Goal: Find contact information: Find contact information

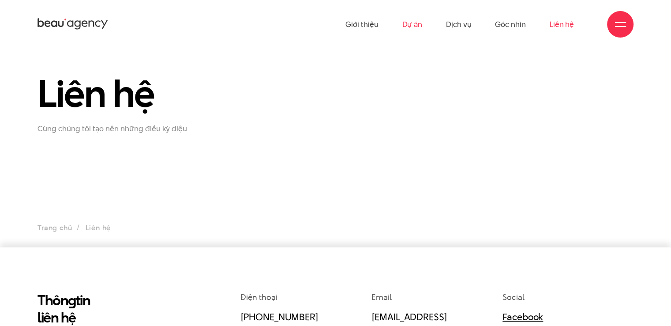
click at [420, 27] on link "Dự án" at bounding box center [412, 24] width 20 height 49
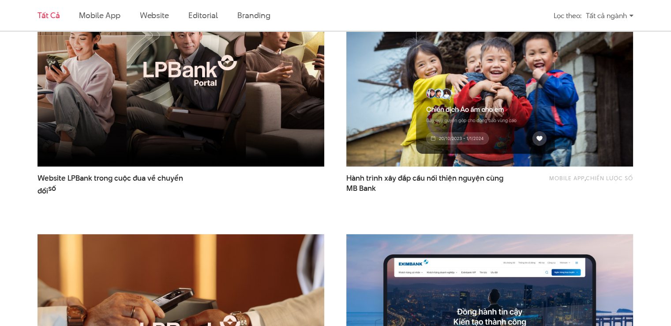
scroll to position [265, 0]
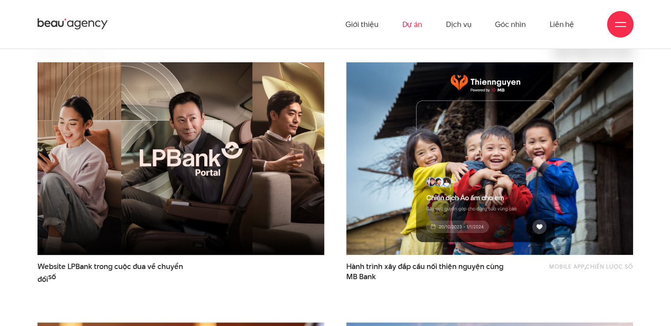
click at [196, 166] on img at bounding box center [181, 158] width 316 height 211
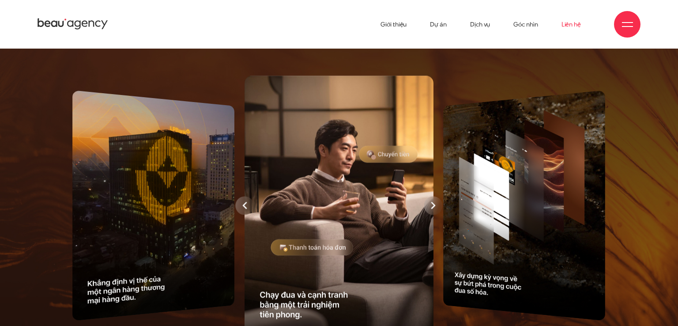
click at [563, 23] on link "Liên hệ" at bounding box center [571, 24] width 19 height 49
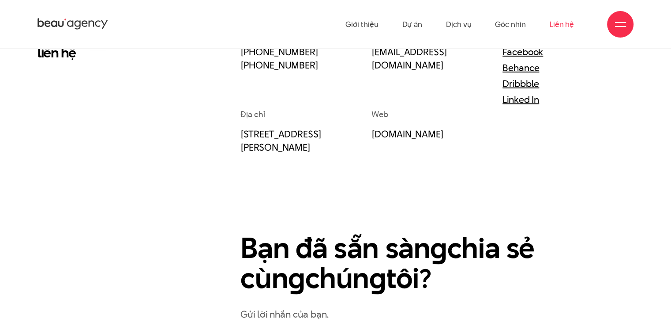
scroll to position [221, 0]
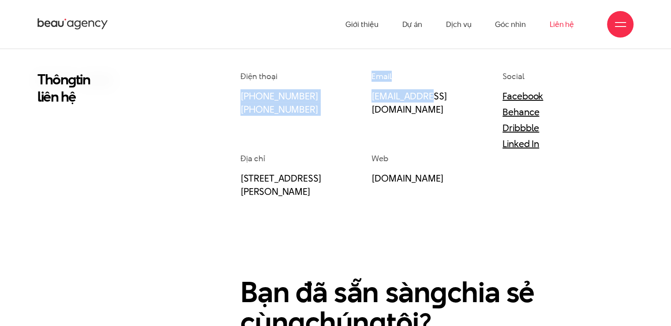
drag, startPoint x: 366, startPoint y: 96, endPoint x: 432, endPoint y: 98, distance: 66.2
click at [432, 98] on div "Điện thoại [PHONE_NUMBER] [PHONE_NUMBER] Email [EMAIL_ADDRESS][DOMAIN_NAME] Soc…" at bounding box center [437, 134] width 393 height 127
click at [408, 132] on div "Email info@beau.vn" at bounding box center [437, 112] width 131 height 82
drag, startPoint x: 371, startPoint y: 98, endPoint x: 398, endPoint y: 97, distance: 27.4
click at [398, 97] on div "Điện thoại (+84) 97 531 9889 (+84) 86 929 1771 Email info@beau.vn Social Facebo…" at bounding box center [437, 134] width 393 height 127
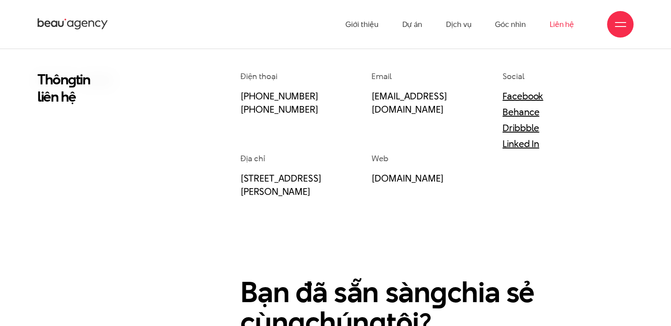
click at [439, 113] on div "Email info@beau.vn" at bounding box center [437, 112] width 131 height 82
drag, startPoint x: 433, startPoint y: 97, endPoint x: 372, endPoint y: 97, distance: 60.5
click at [372, 97] on p "info@beau.vn" at bounding box center [426, 102] width 109 height 26
copy link "info@beau.vn"
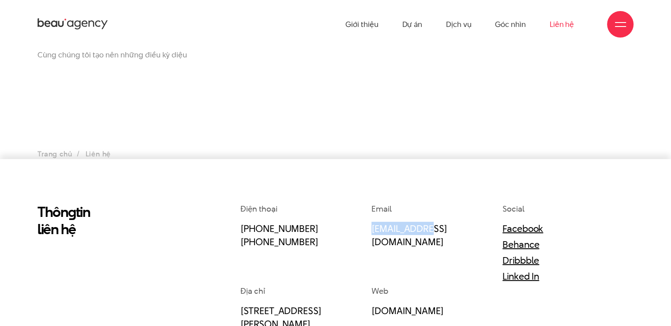
scroll to position [44, 0]
